Goal: Browse casually

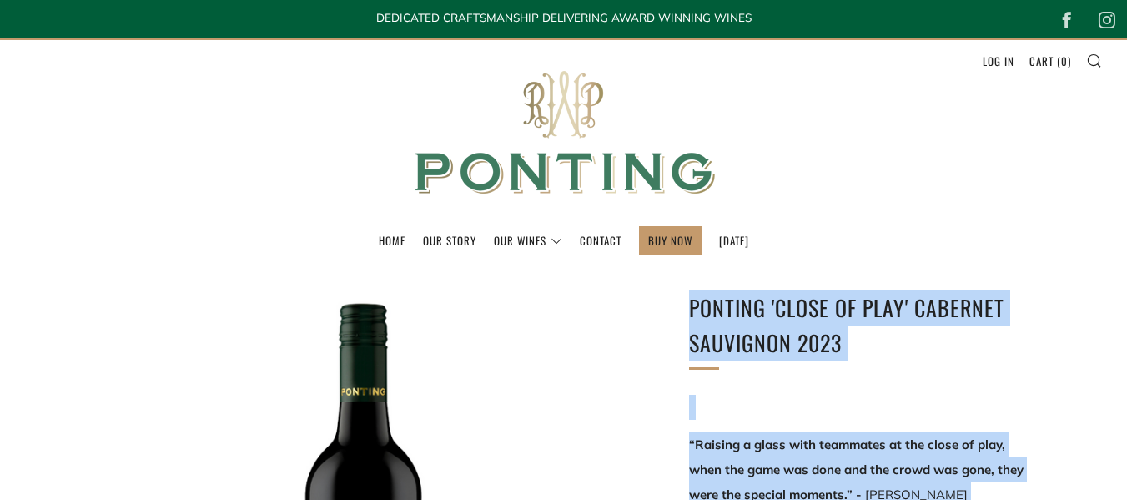
click at [606, 163] on img at bounding box center [564, 133] width 334 height 186
